Goal: Information Seeking & Learning: Find specific fact

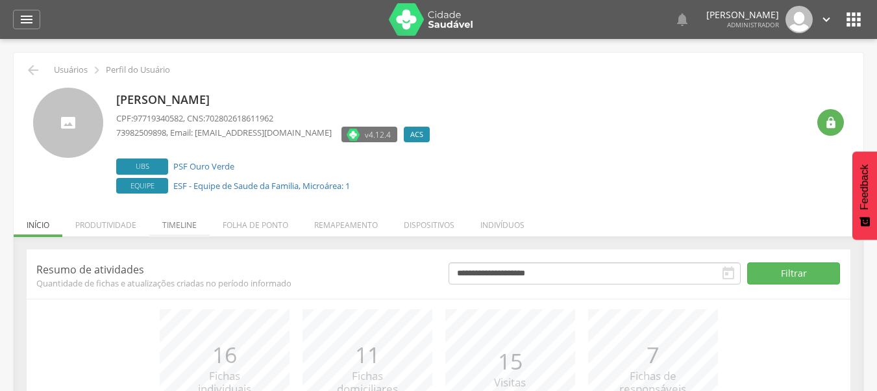
click at [158, 224] on li "Timeline" at bounding box center [179, 221] width 60 height 31
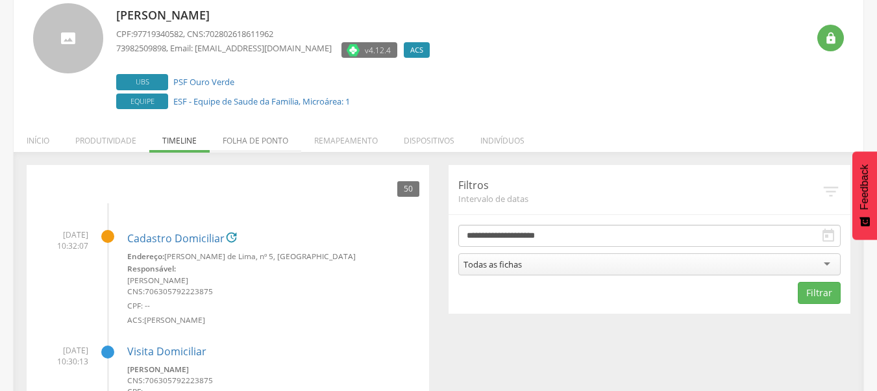
scroll to position [104, 0]
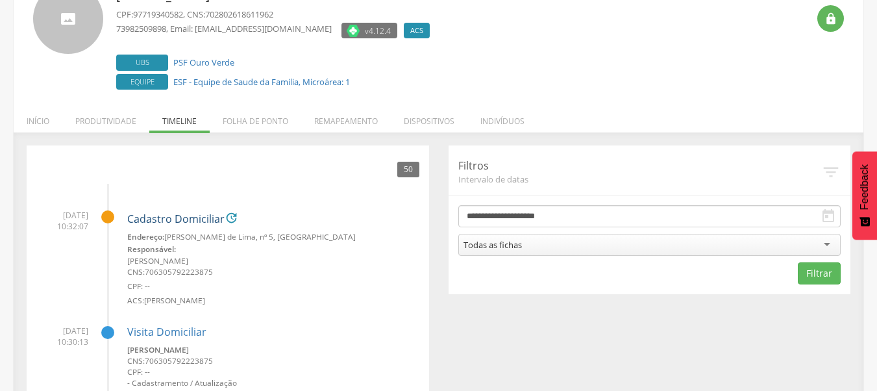
click at [164, 220] on link "Cadastro Domiciliar" at bounding box center [175, 220] width 97 height 12
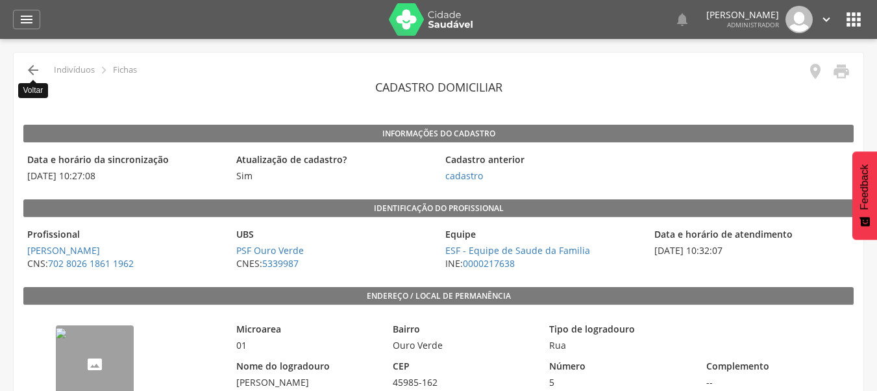
click at [33, 69] on icon "" at bounding box center [33, 70] width 16 height 16
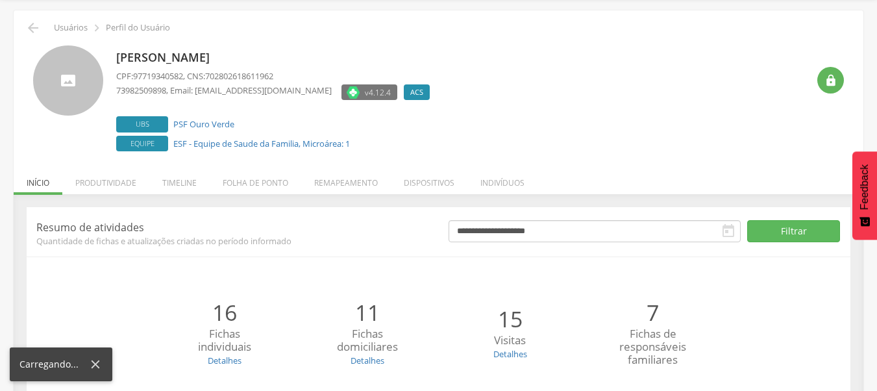
scroll to position [104, 0]
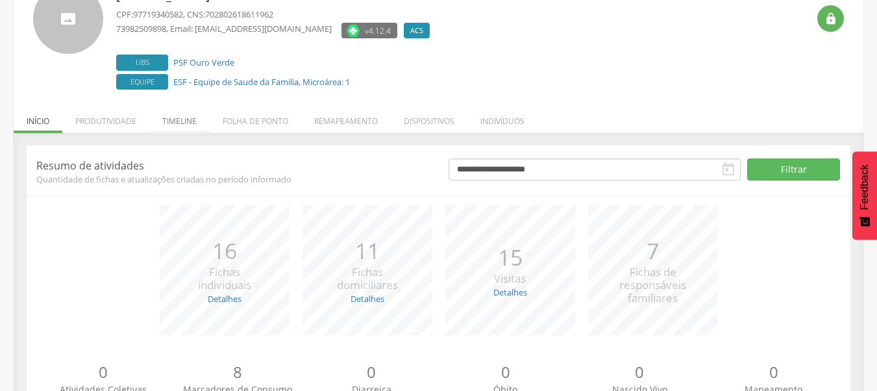
click at [171, 123] on li "Timeline" at bounding box center [179, 118] width 60 height 31
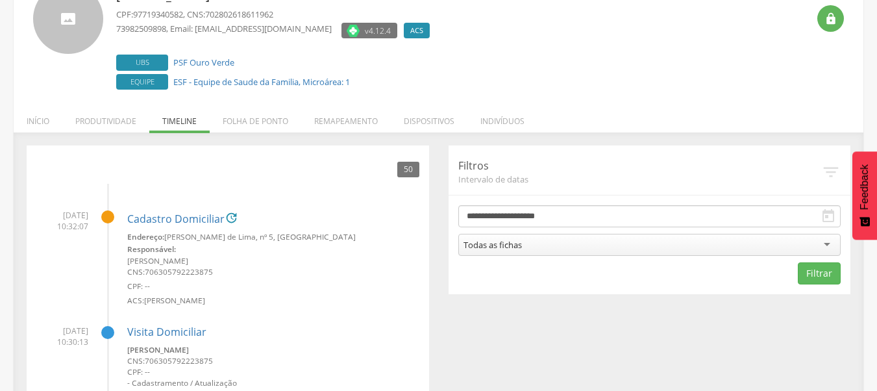
click at [130, 260] on small "Edivado Souza Ribeiro" at bounding box center [273, 260] width 292 height 11
copy small "Edivado Souza Ribeiro"
click at [184, 269] on span "706305792223875" at bounding box center [179, 271] width 68 height 10
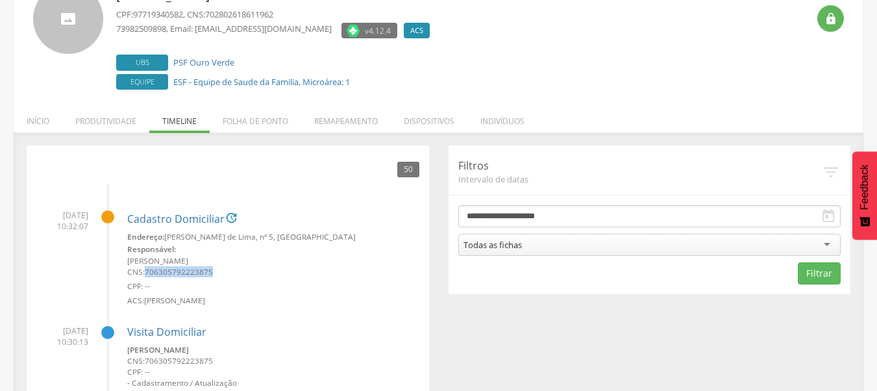
click at [184, 269] on span "706305792223875" at bounding box center [179, 271] width 68 height 10
copy span "706305792223875"
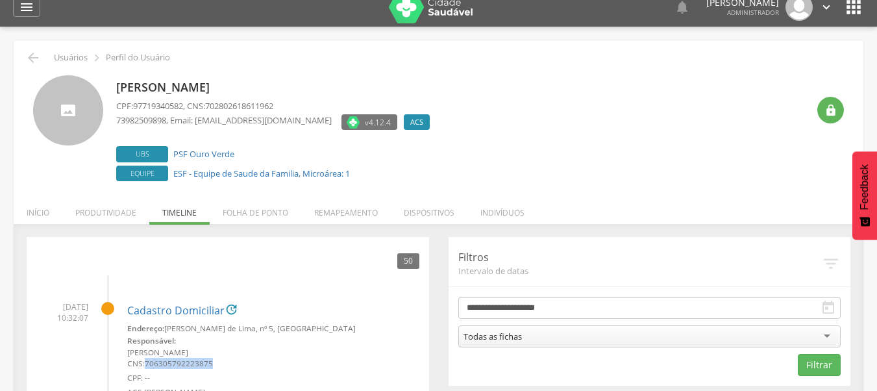
scroll to position [0, 0]
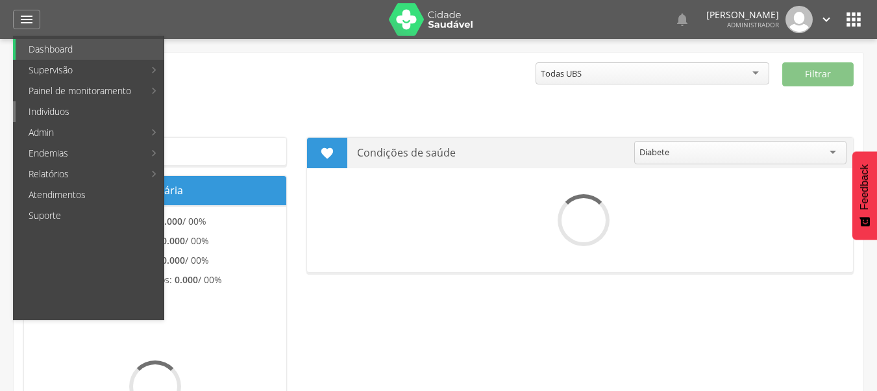
click at [49, 116] on link "Indivíduos" at bounding box center [90, 111] width 148 height 21
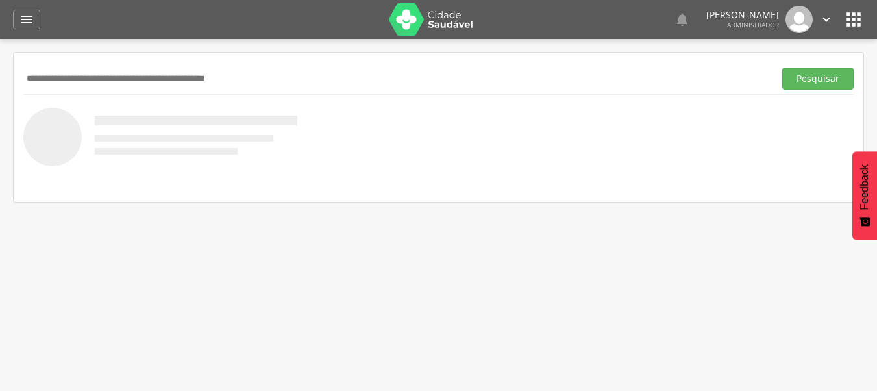
click at [168, 82] on input "text" at bounding box center [396, 79] width 746 height 22
paste input "**********"
type input "**********"
click at [782, 68] on button "Pesquisar" at bounding box center [817, 79] width 71 height 22
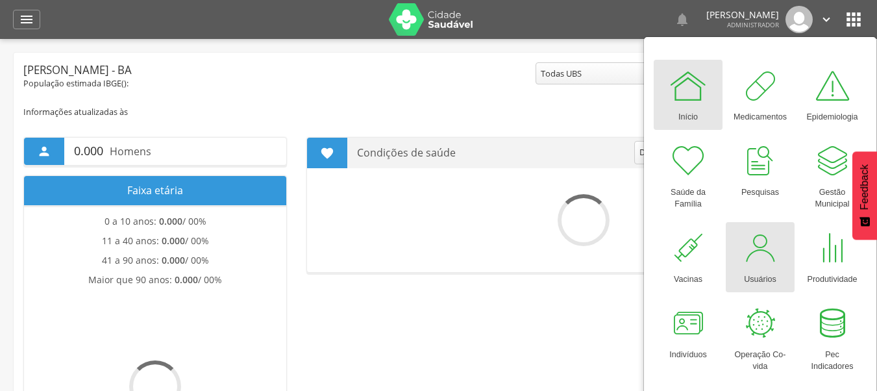
click at [758, 245] on div at bounding box center [760, 248] width 39 height 39
